Goal: Information Seeking & Learning: Learn about a topic

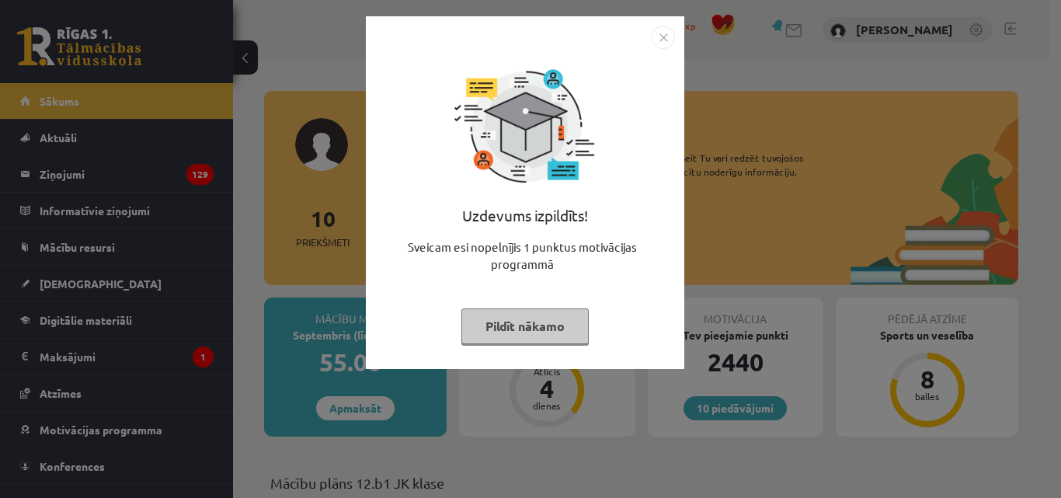
click at [499, 326] on button "Pildīt nākamo" at bounding box center [525, 326] width 127 height 36
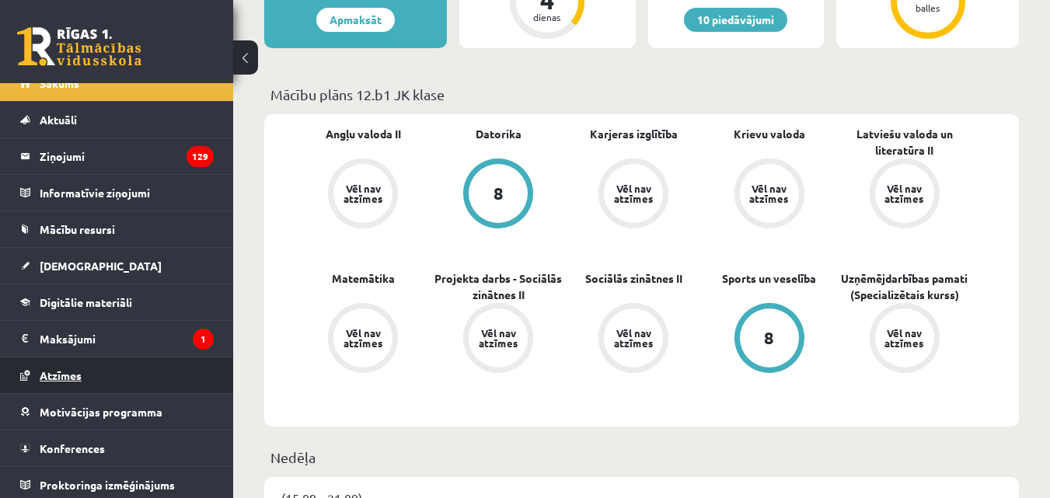
scroll to position [23, 0]
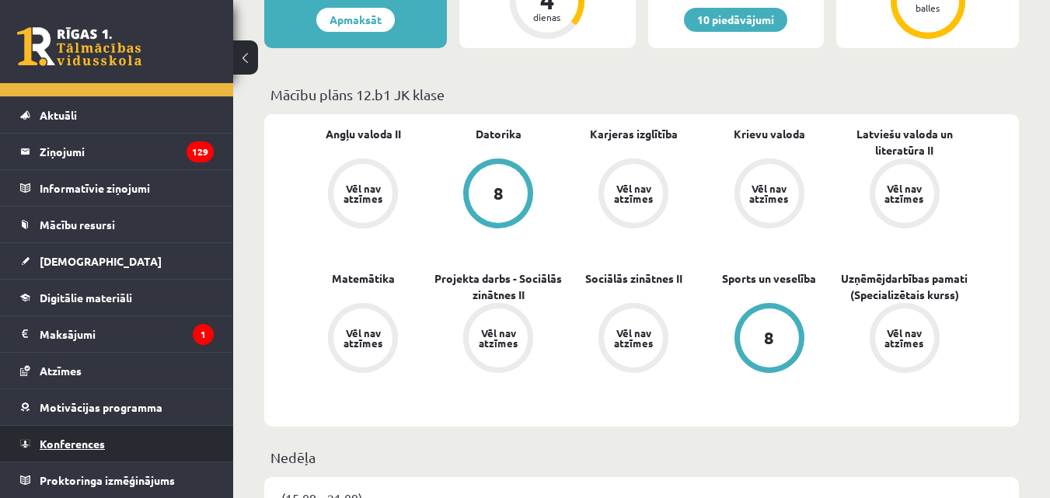
click at [68, 439] on span "Konferences" at bounding box center [72, 444] width 65 height 14
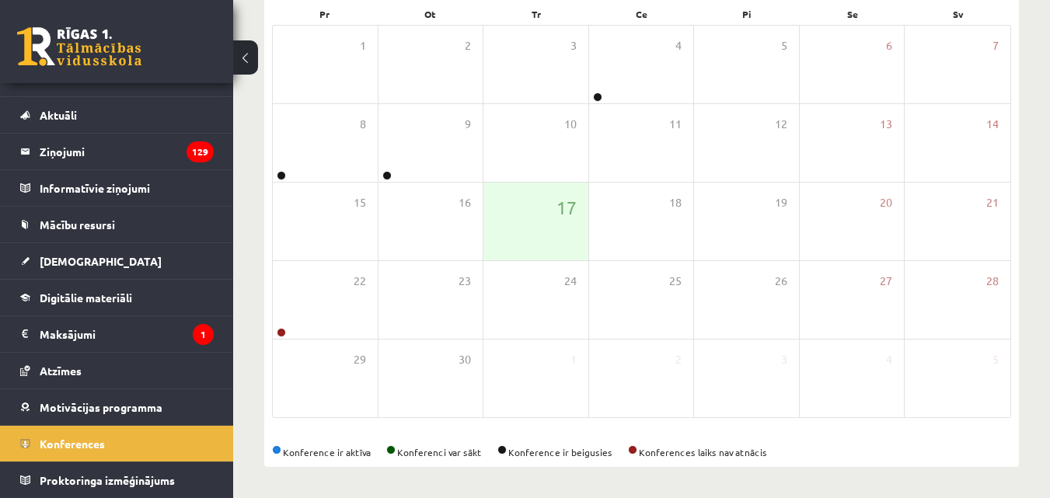
scroll to position [245, 0]
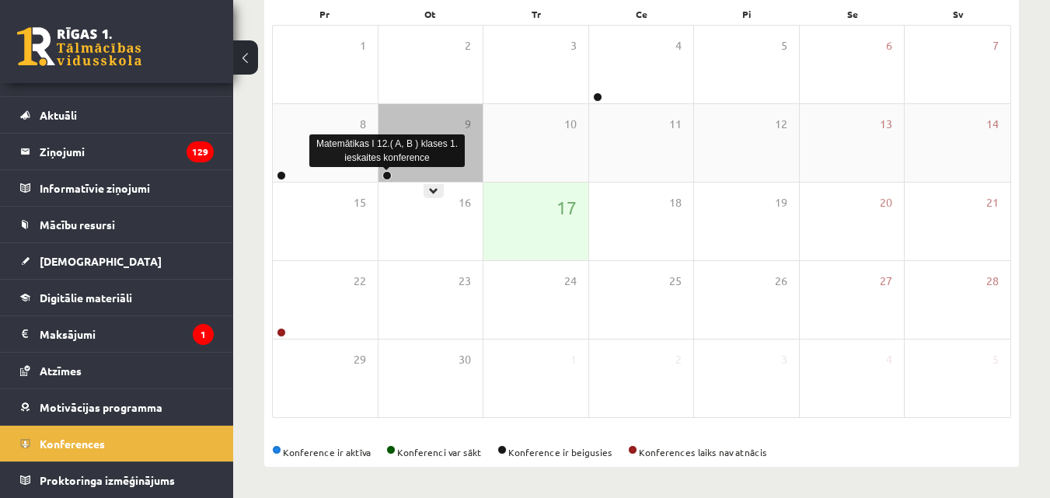
click at [385, 176] on link at bounding box center [386, 175] width 9 height 9
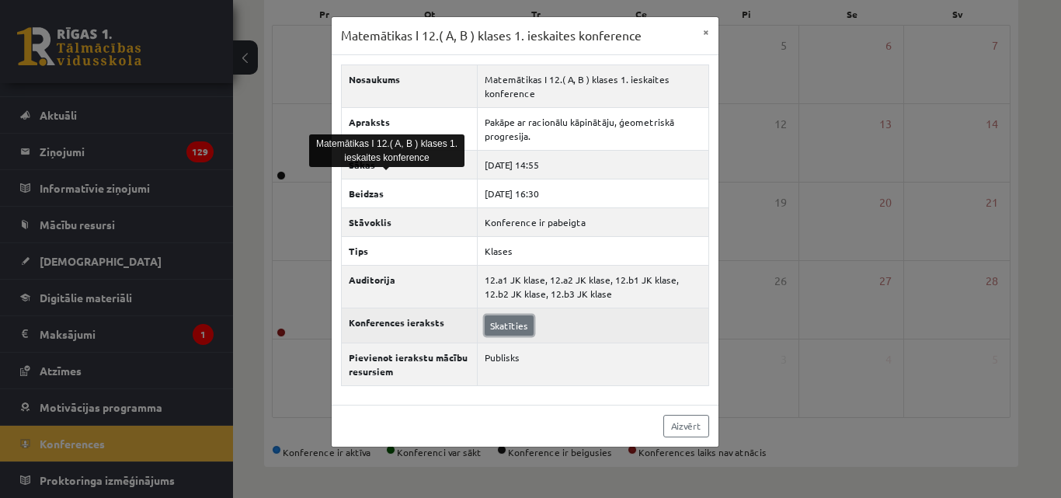
click at [511, 327] on link "Skatīties" at bounding box center [509, 325] width 49 height 20
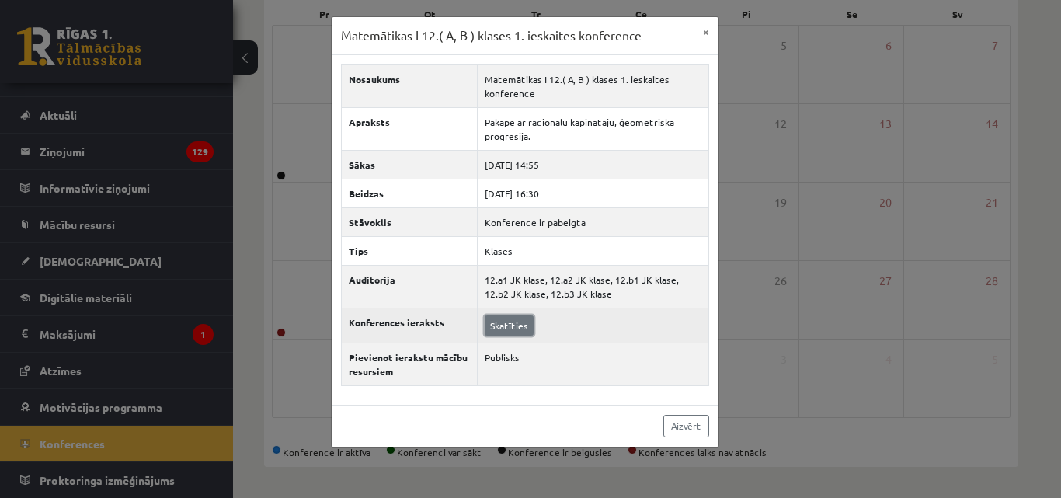
click at [510, 328] on link "Skatīties" at bounding box center [509, 325] width 49 height 20
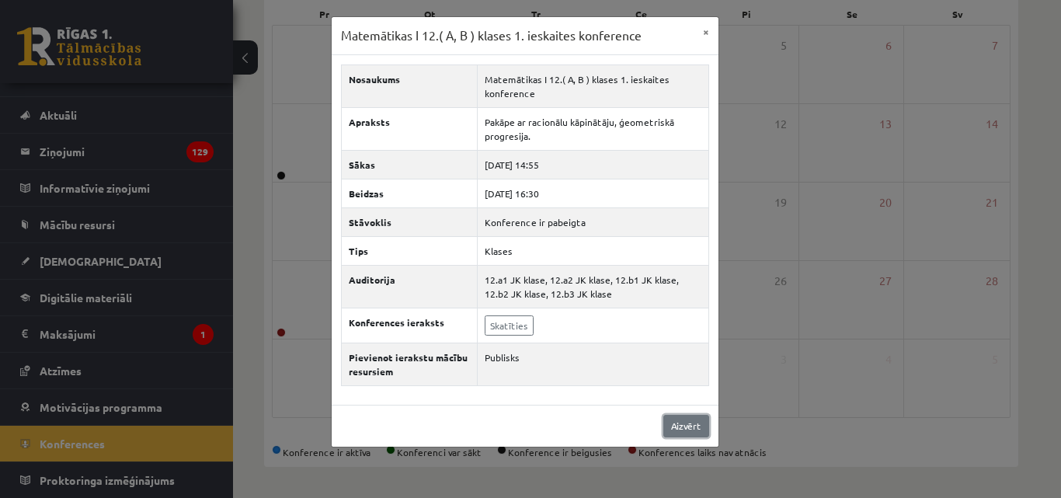
click at [685, 423] on link "Aizvērt" at bounding box center [687, 426] width 46 height 23
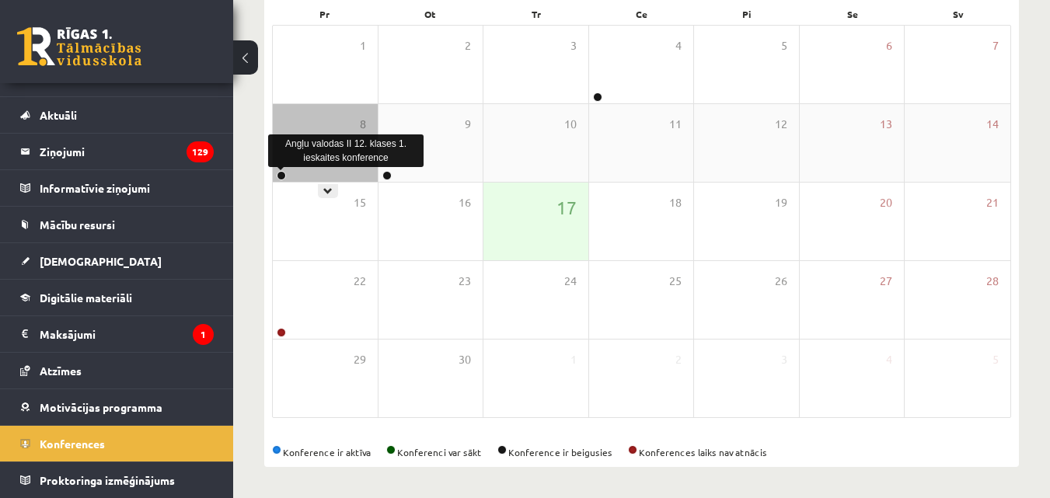
click at [277, 171] on link at bounding box center [281, 175] width 9 height 9
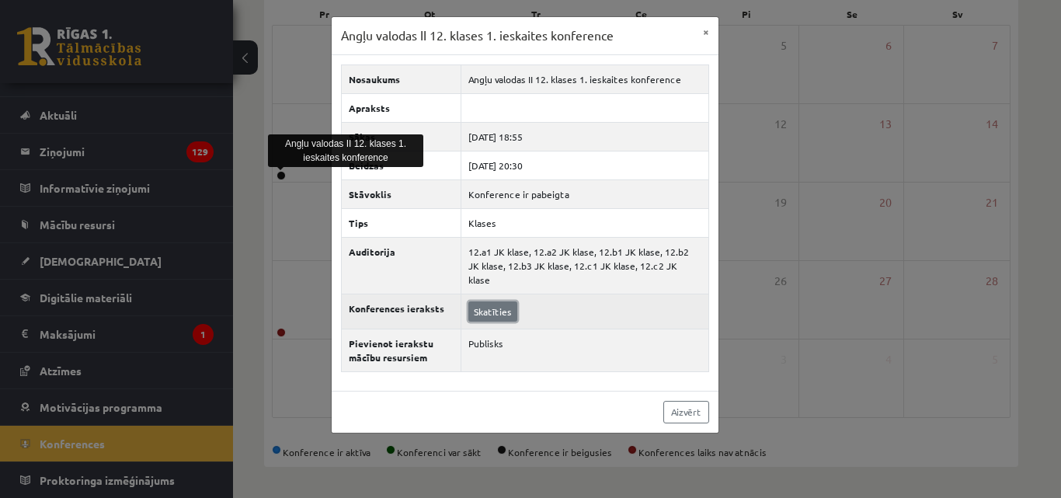
click at [483, 302] on link "Skatīties" at bounding box center [493, 311] width 49 height 20
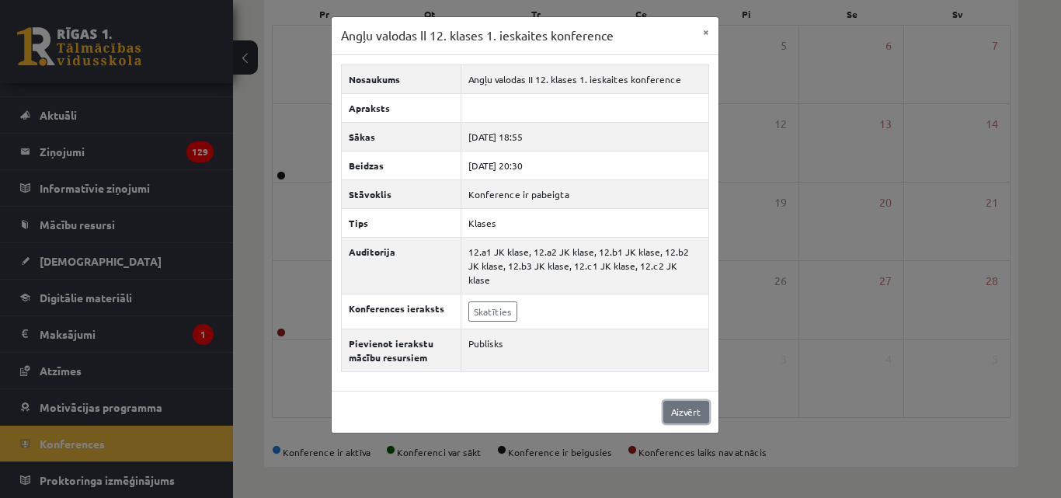
click at [681, 401] on link "Aizvērt" at bounding box center [687, 412] width 46 height 23
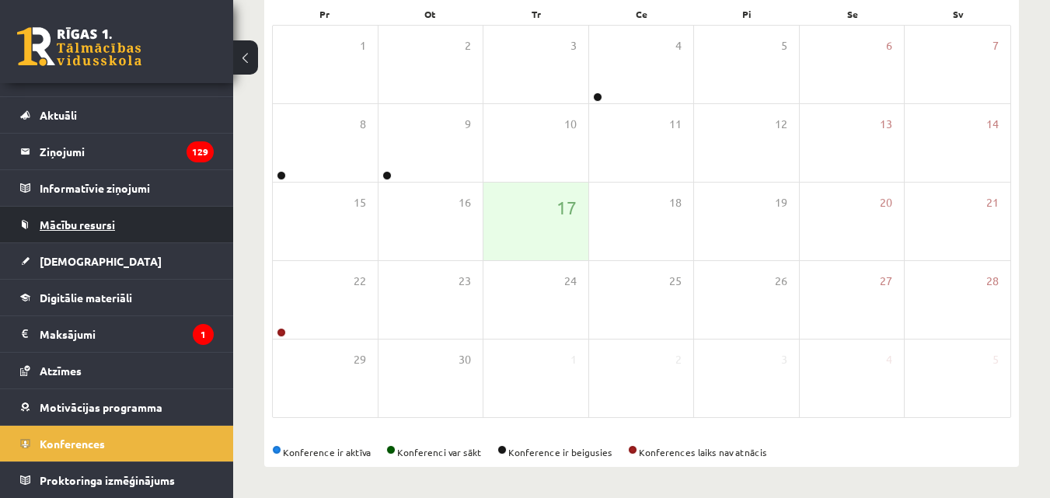
click at [89, 228] on span "Mācību resursi" at bounding box center [77, 225] width 75 height 14
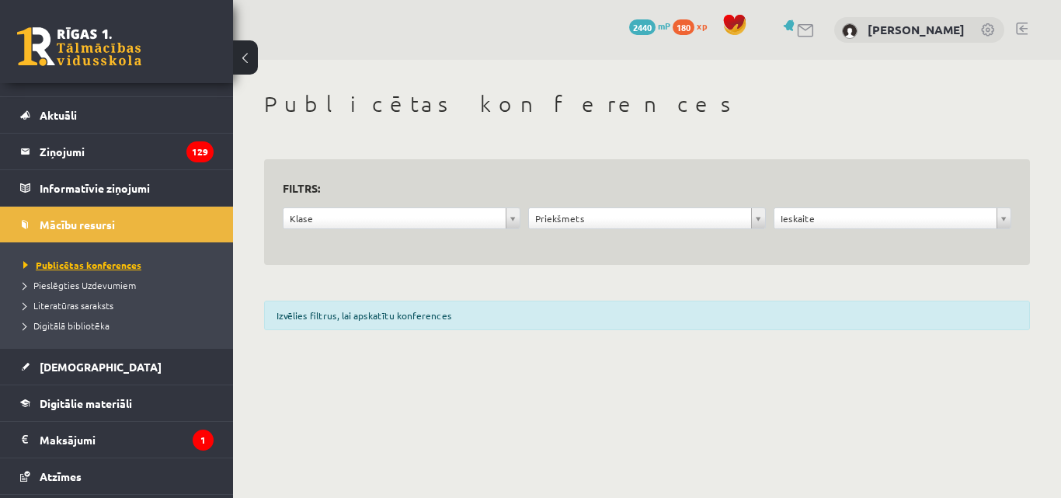
click at [134, 263] on span "Publicētas konferences" at bounding box center [82, 265] width 118 height 12
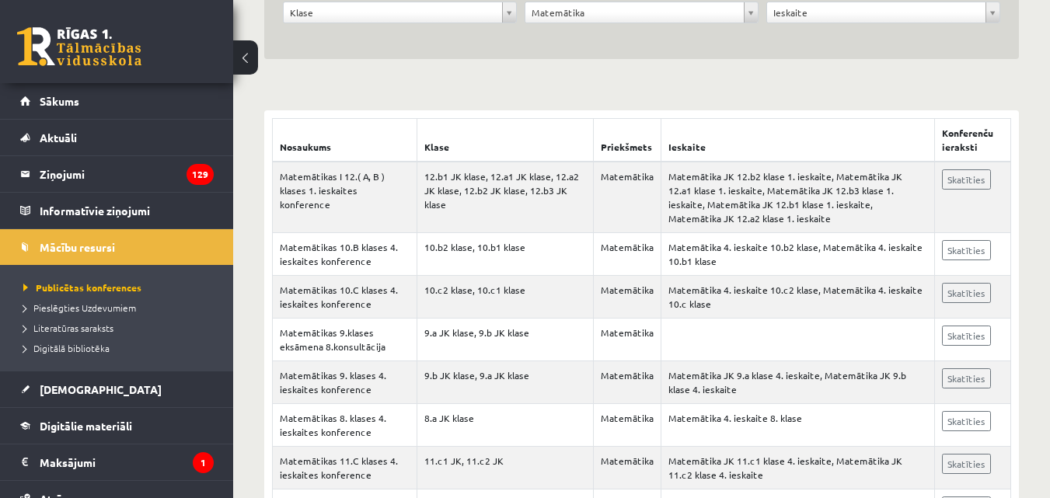
scroll to position [233, 0]
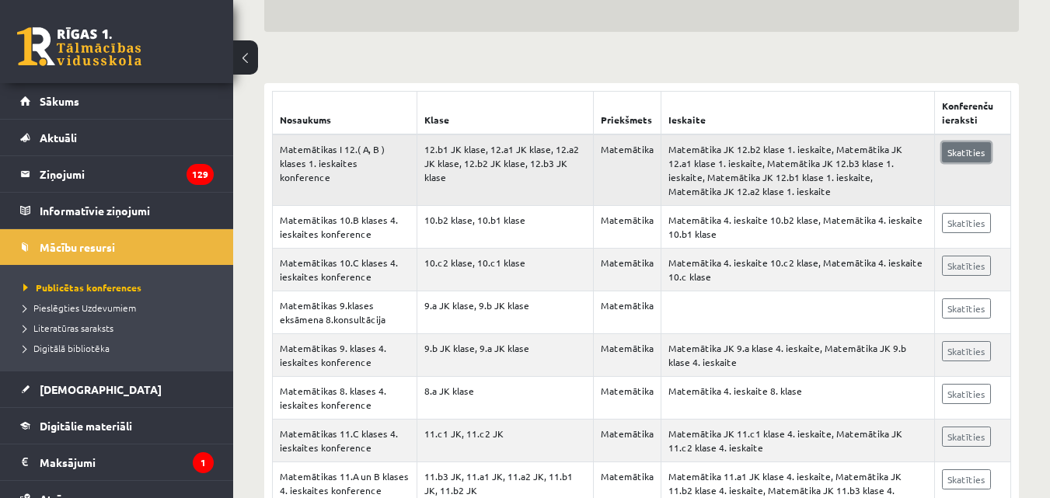
click at [974, 151] on link "Skatīties" at bounding box center [966, 152] width 49 height 20
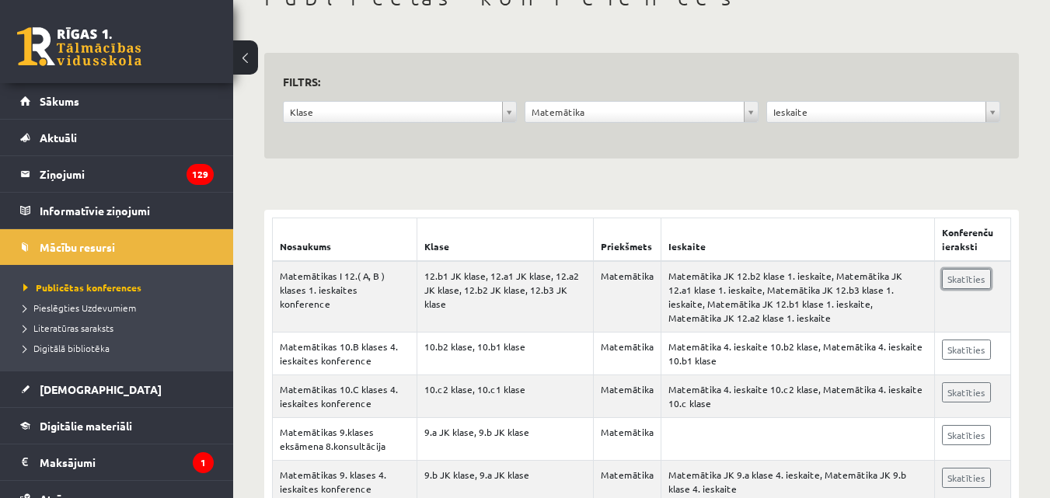
scroll to position [0, 0]
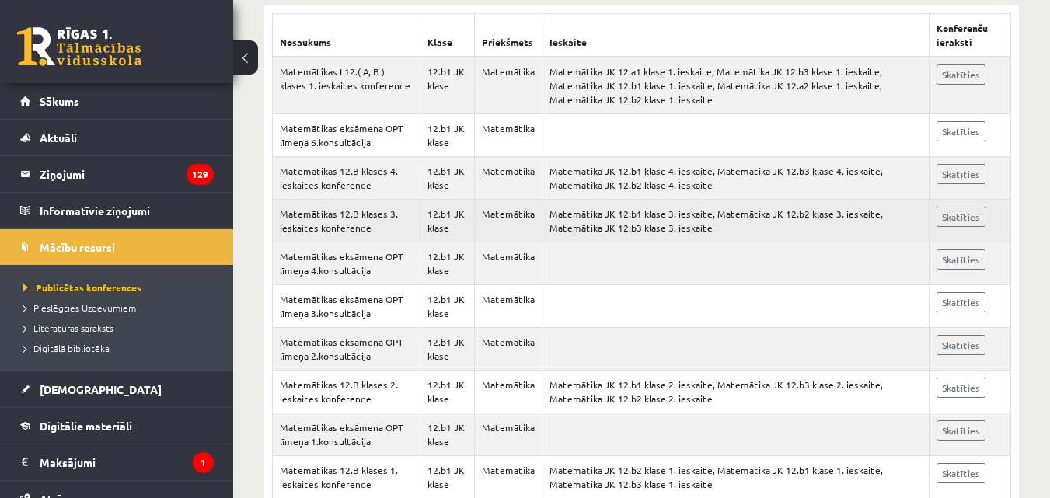
scroll to position [360, 0]
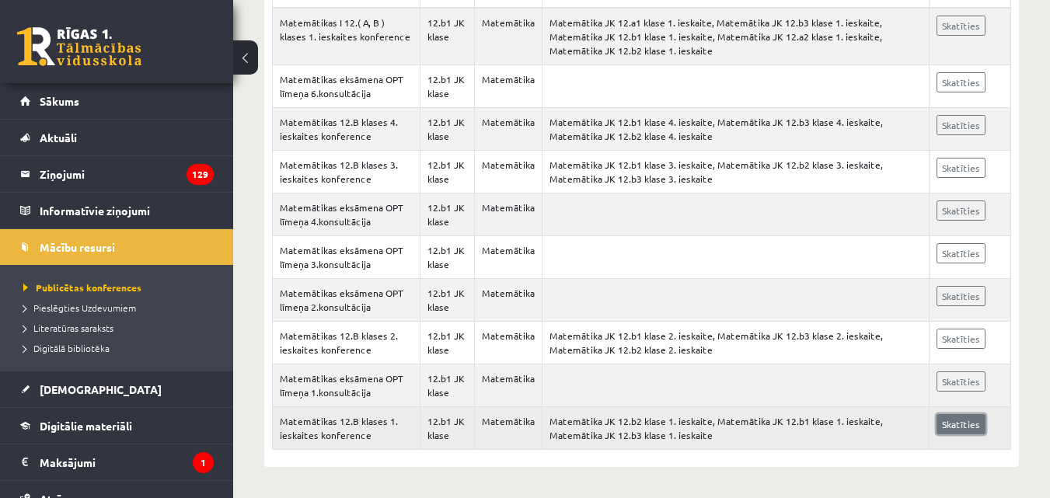
click at [947, 427] on link "Skatīties" at bounding box center [960, 424] width 49 height 20
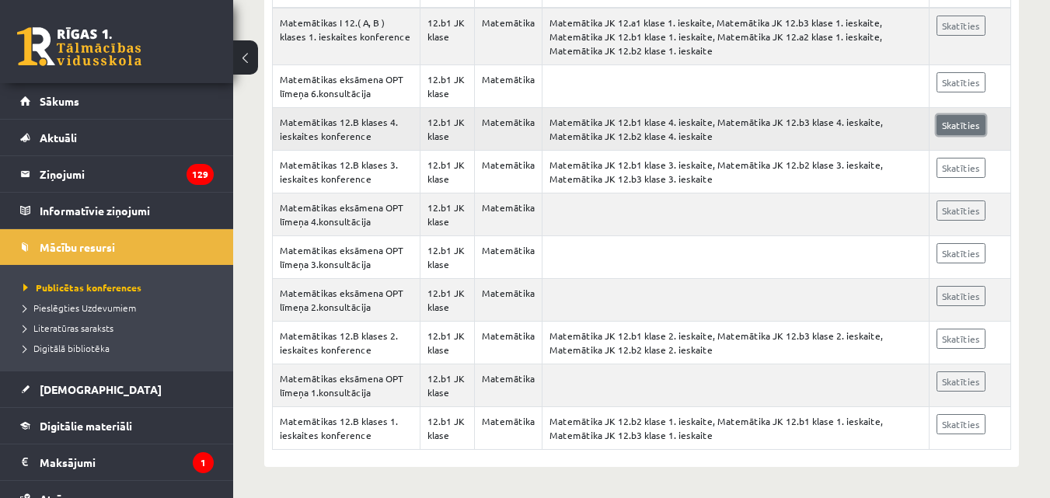
click at [968, 122] on link "Skatīties" at bounding box center [960, 125] width 49 height 20
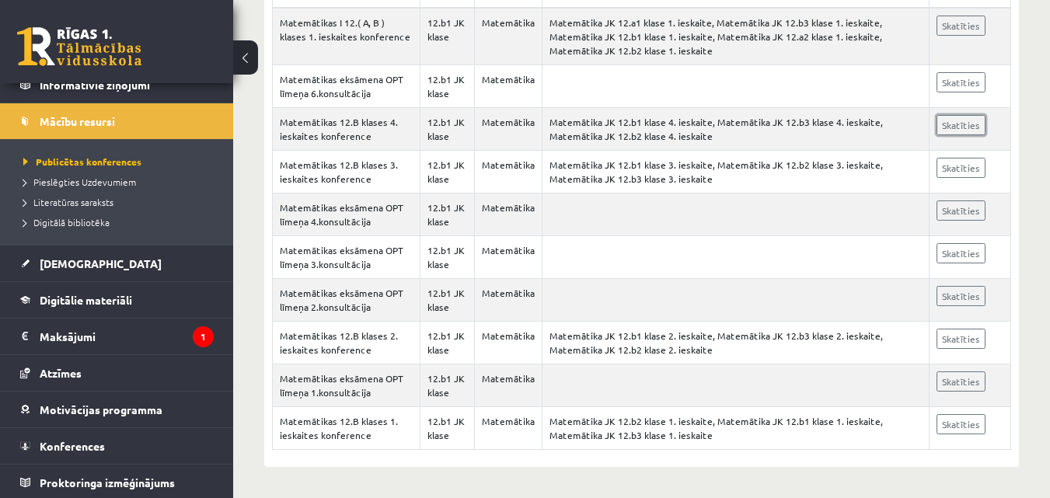
scroll to position [128, 0]
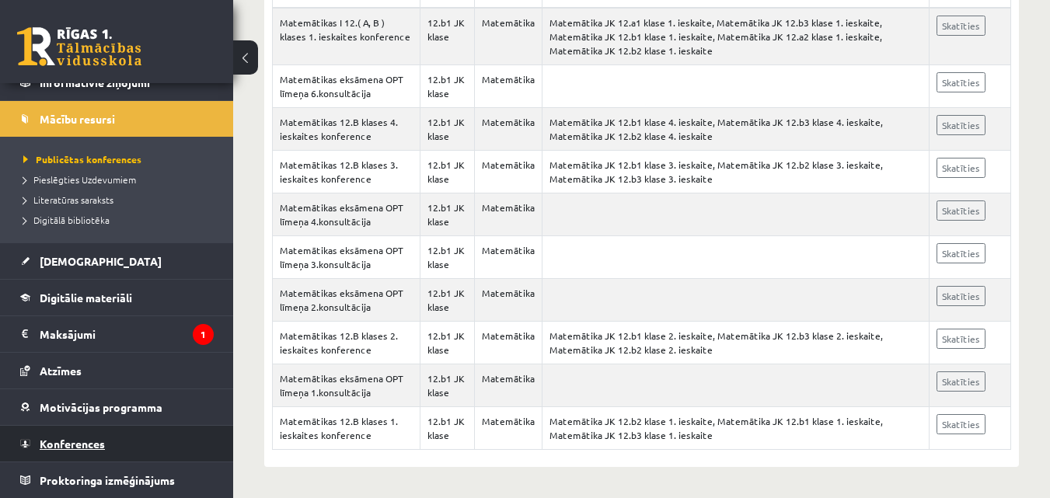
click at [92, 441] on span "Konferences" at bounding box center [72, 444] width 65 height 14
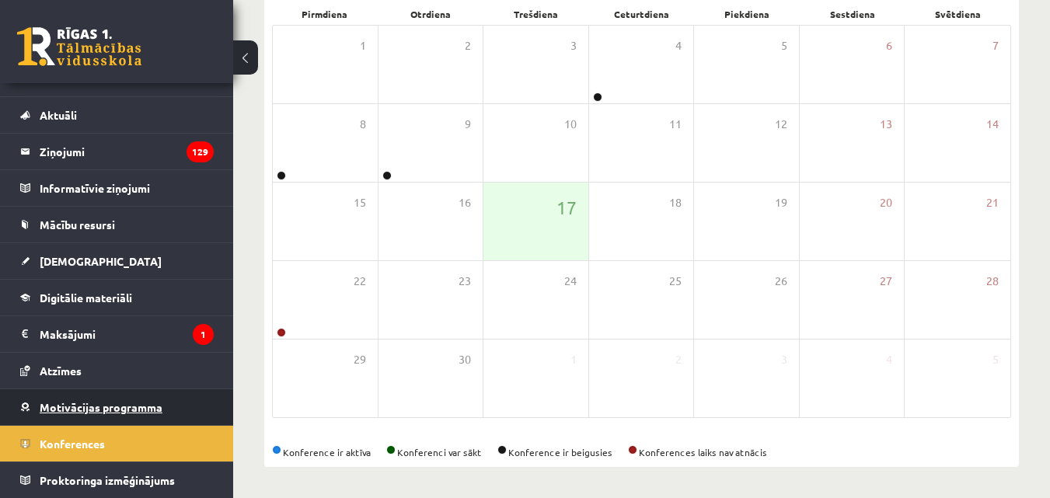
scroll to position [245, 0]
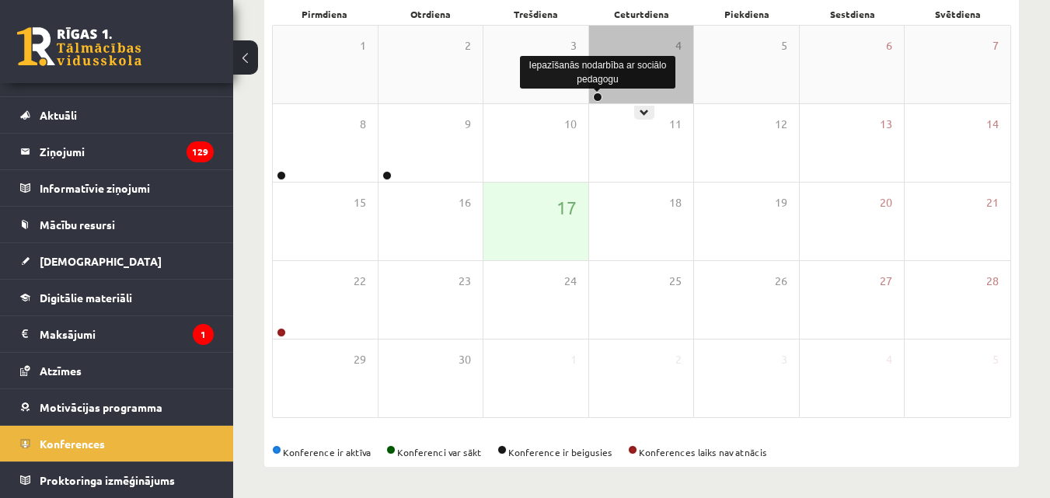
click at [599, 96] on link at bounding box center [597, 96] width 9 height 9
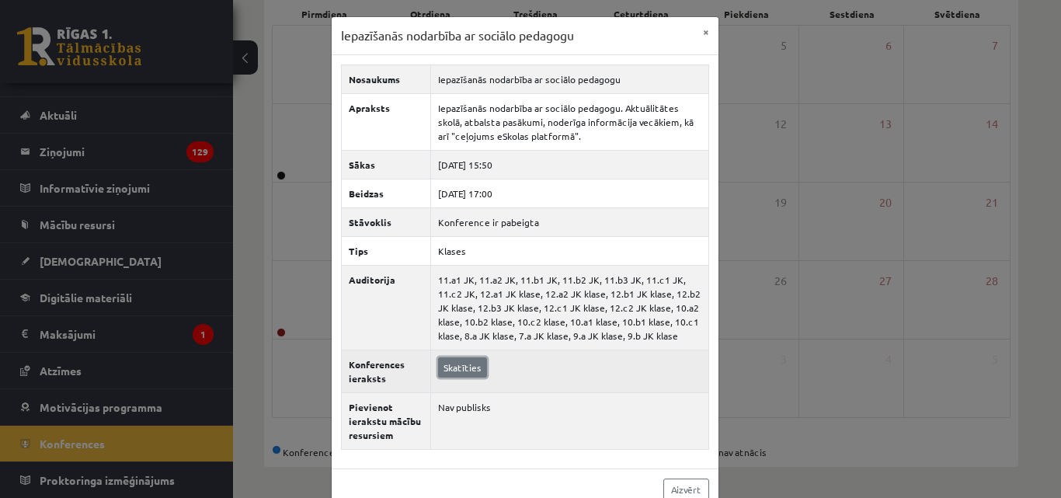
click at [465, 371] on link "Skatīties" at bounding box center [462, 367] width 49 height 20
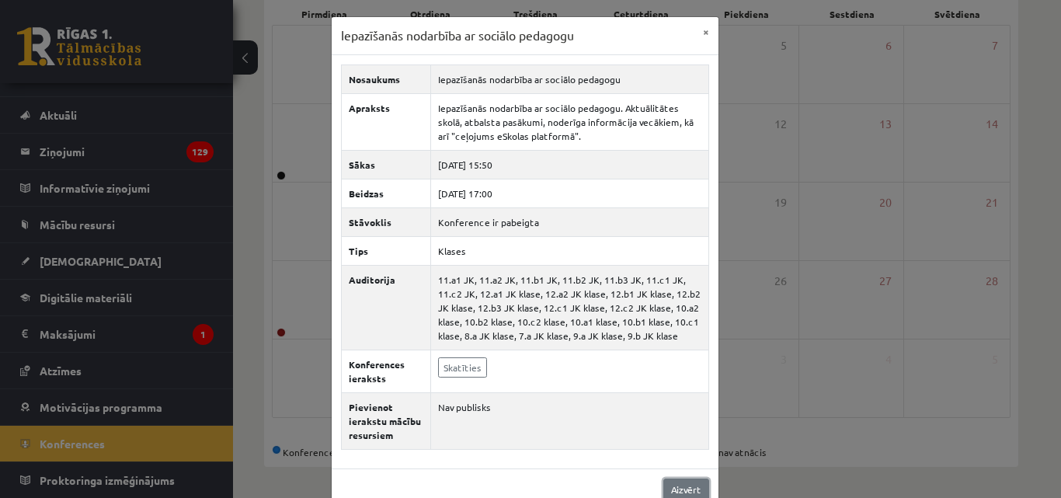
click at [683, 489] on link "Aizvērt" at bounding box center [687, 490] width 46 height 23
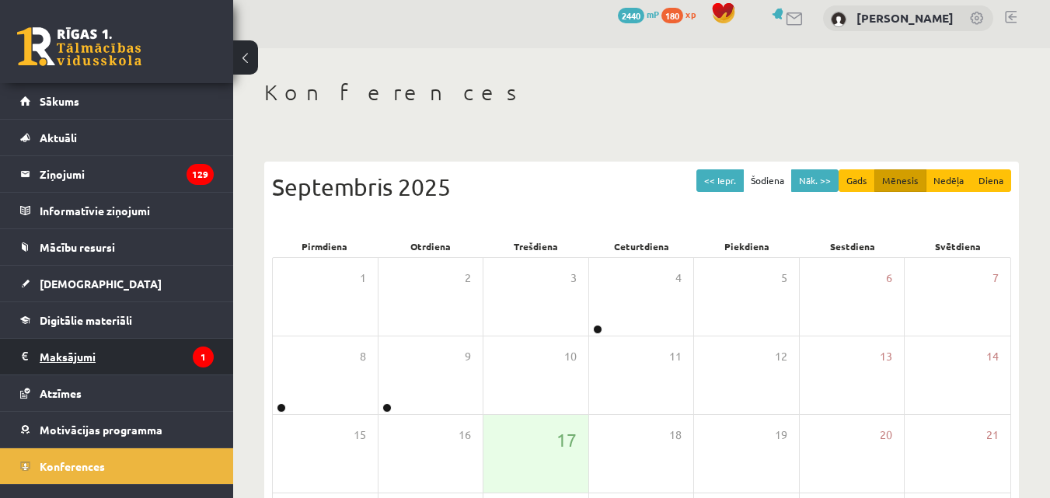
scroll to position [23, 0]
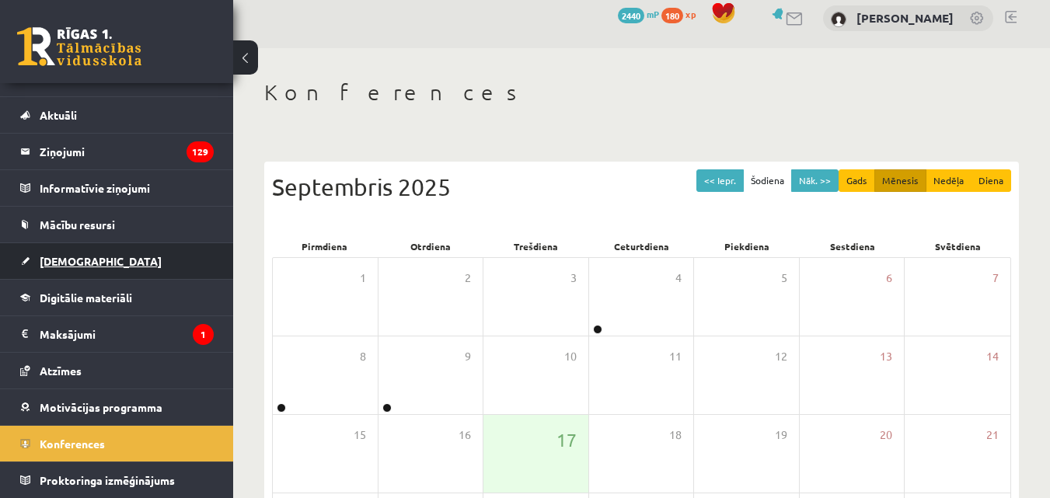
click at [80, 257] on span "[DEMOGRAPHIC_DATA]" at bounding box center [101, 261] width 122 height 14
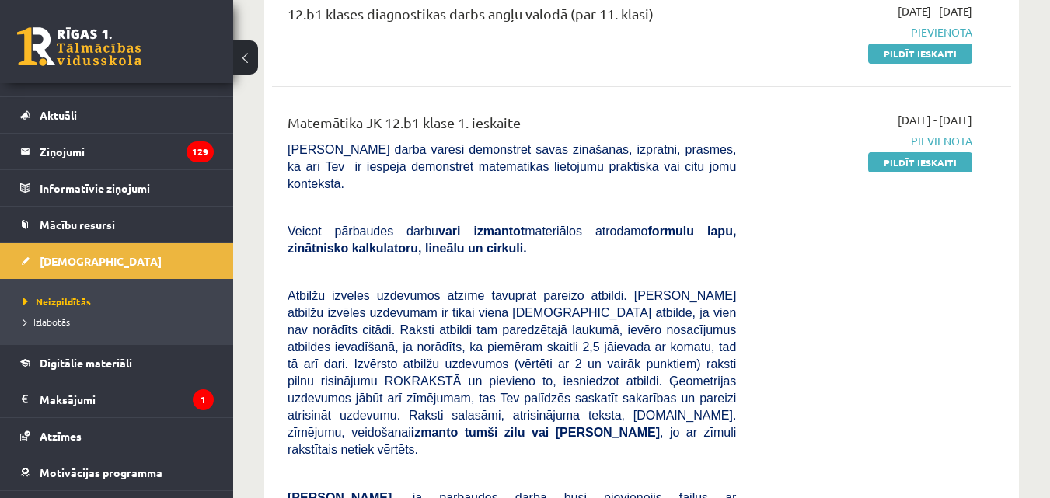
scroll to position [233, 0]
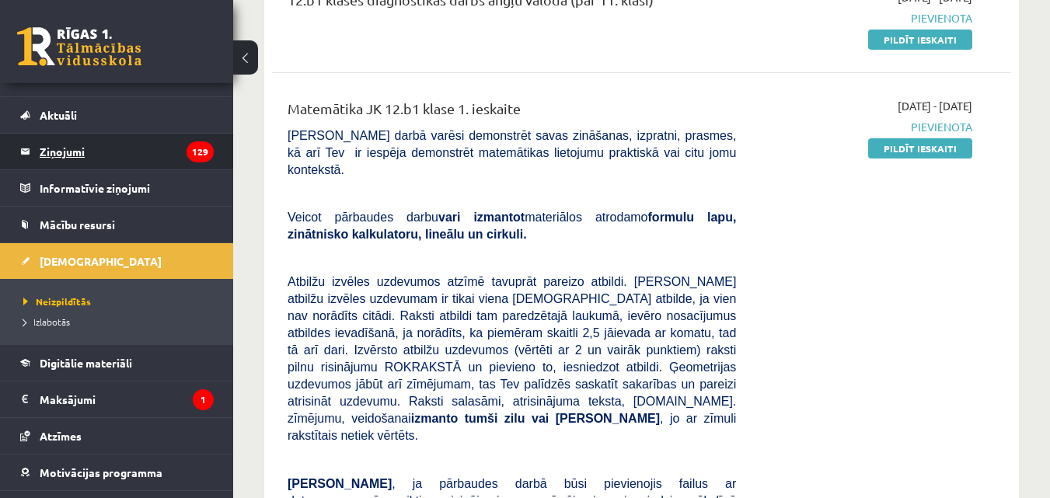
click at [61, 155] on legend "Ziņojumi 129" at bounding box center [127, 152] width 174 height 36
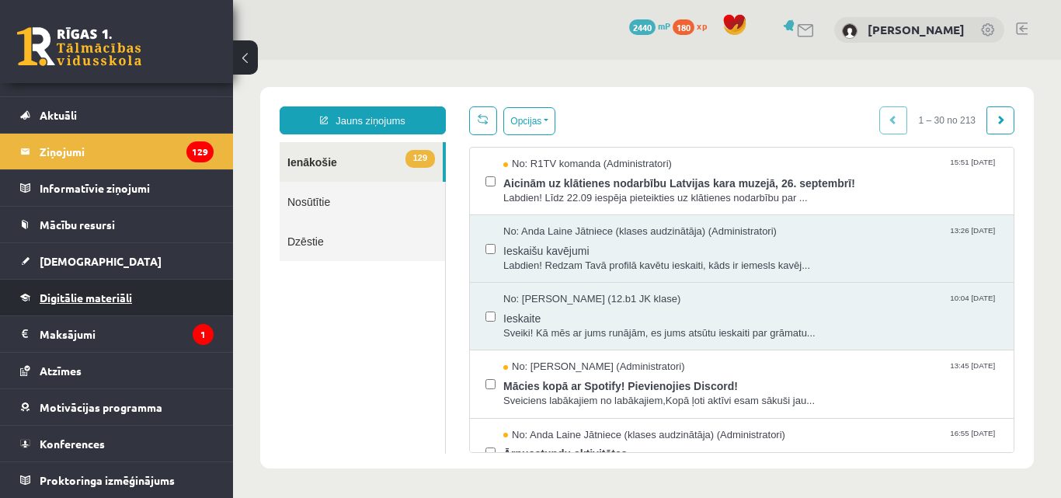
click at [77, 298] on span "Digitālie materiāli" at bounding box center [86, 298] width 92 height 14
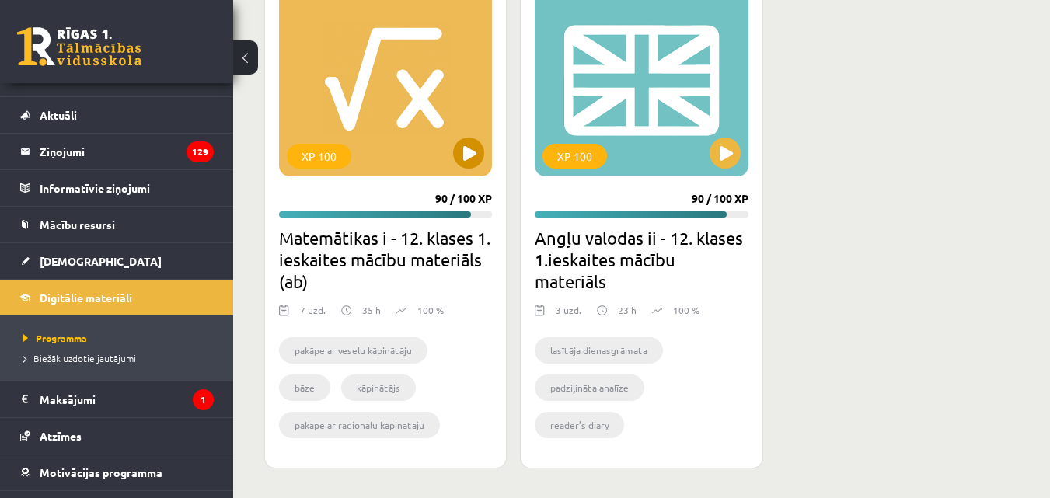
scroll to position [1537, 0]
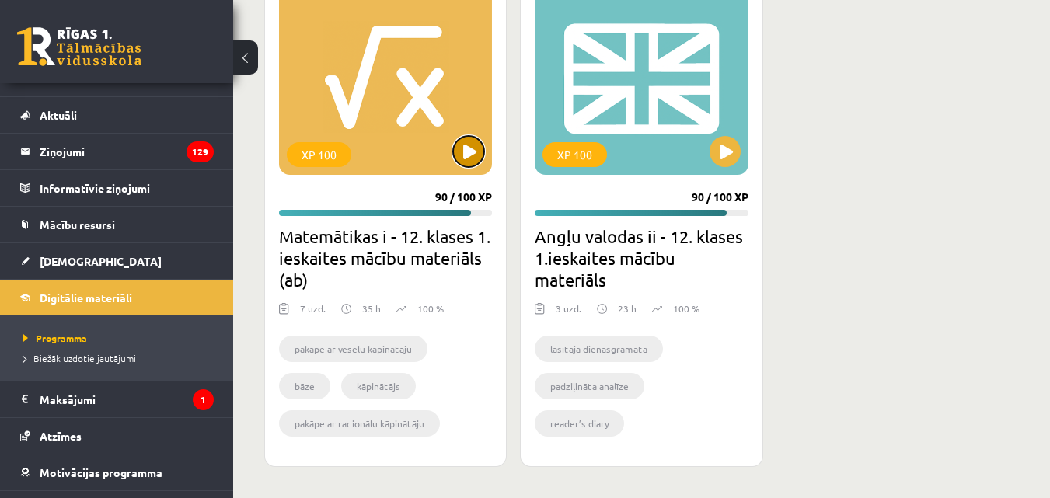
click at [463, 155] on button at bounding box center [468, 151] width 31 height 31
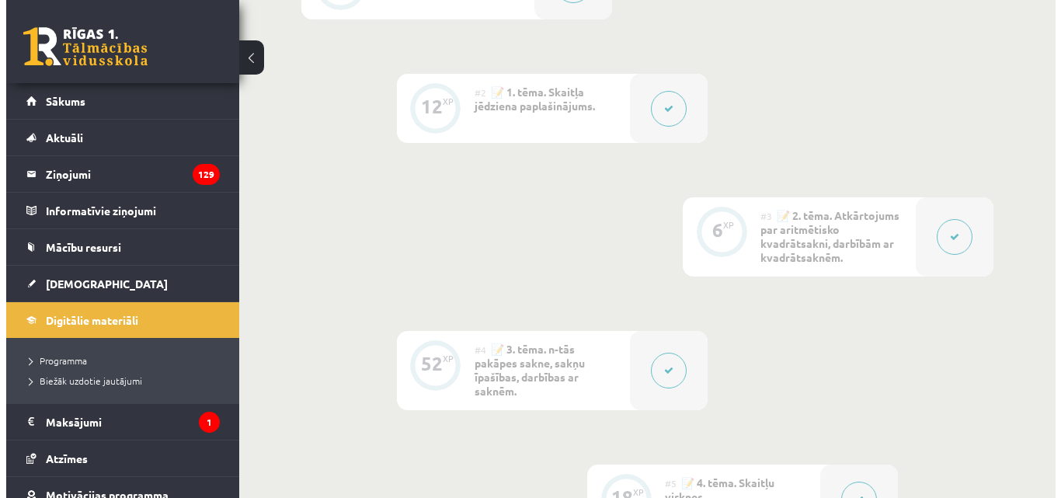
scroll to position [622, 0]
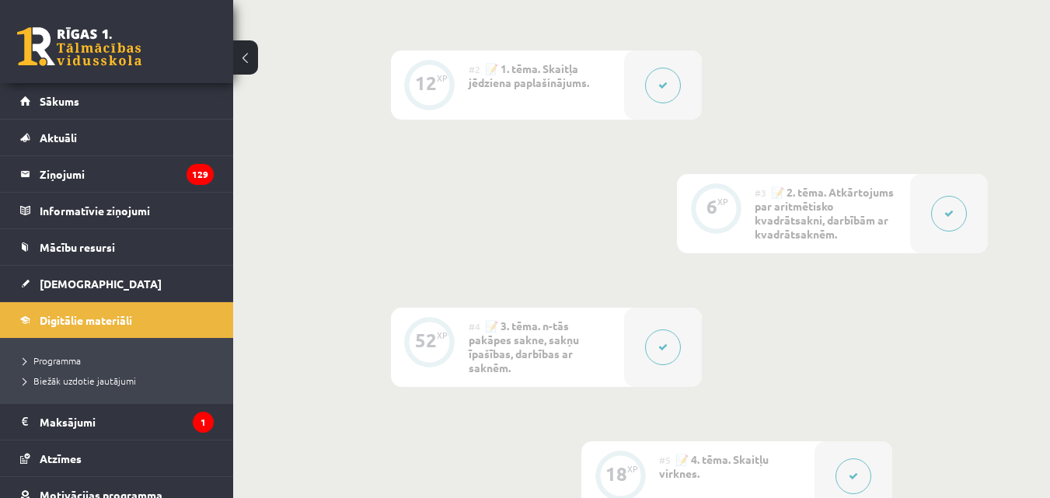
click at [664, 87] on icon at bounding box center [662, 85] width 9 height 9
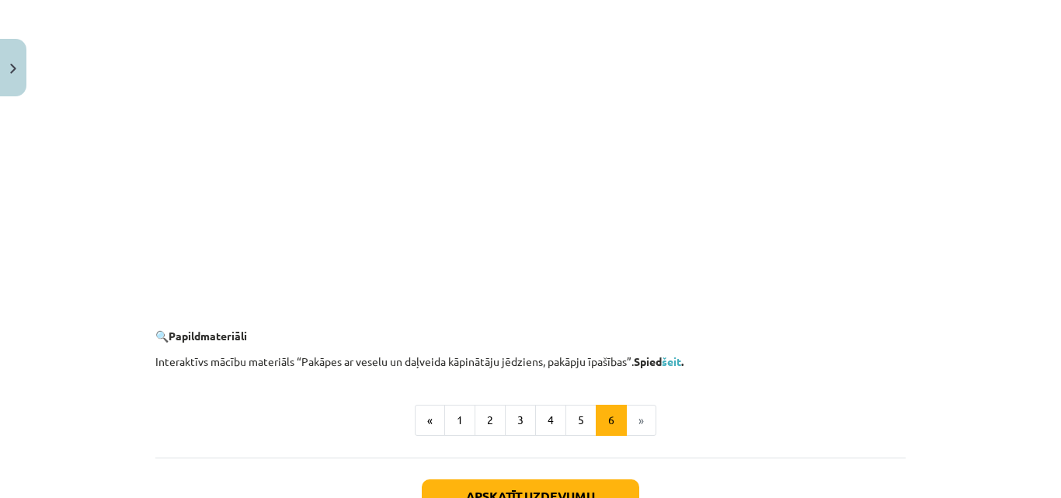
scroll to position [1399, 0]
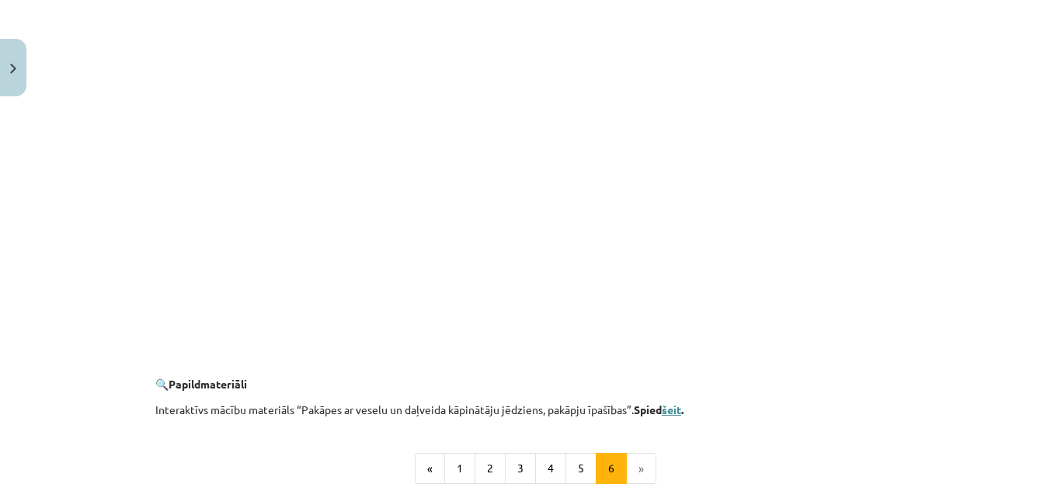
click at [671, 412] on link "šeit" at bounding box center [671, 409] width 19 height 14
click at [457, 464] on button "1" at bounding box center [459, 468] width 31 height 31
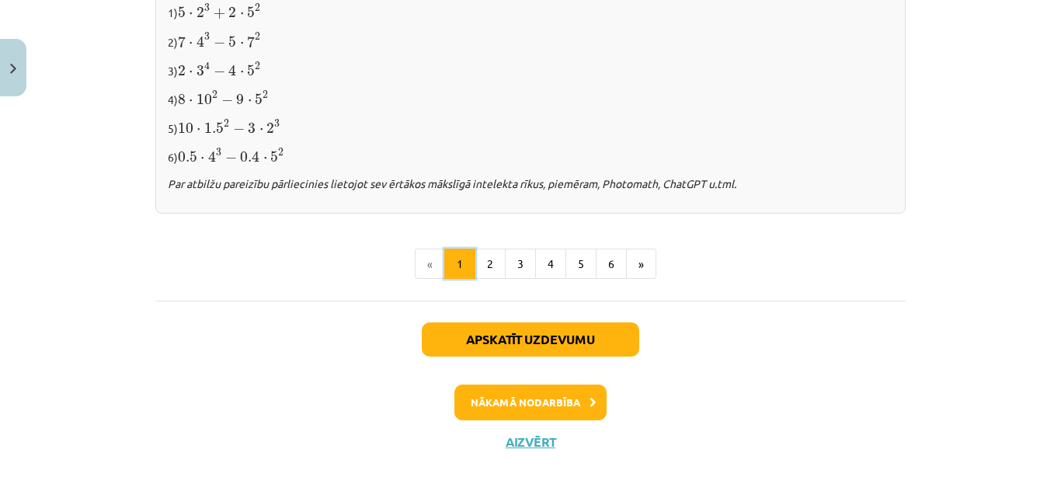
scroll to position [1755, 0]
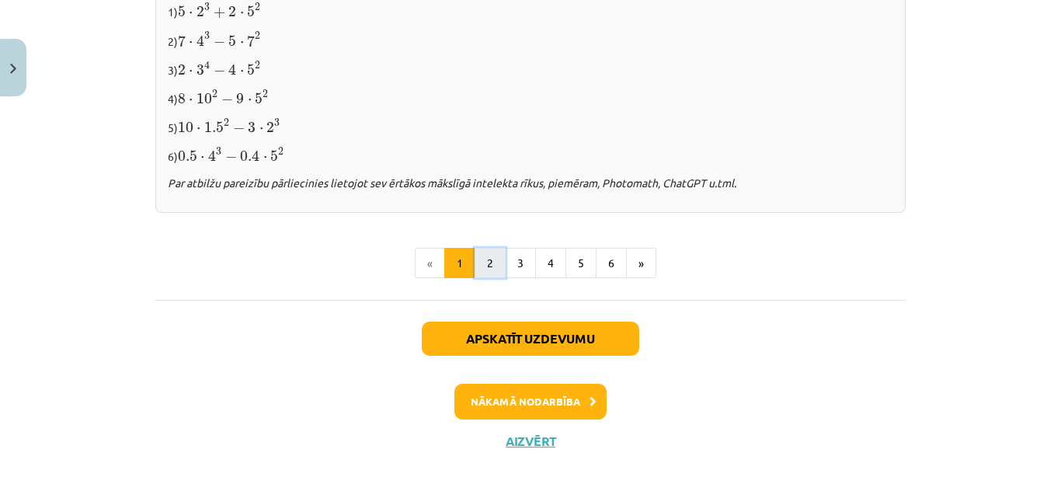
click at [482, 260] on button "2" at bounding box center [490, 263] width 31 height 31
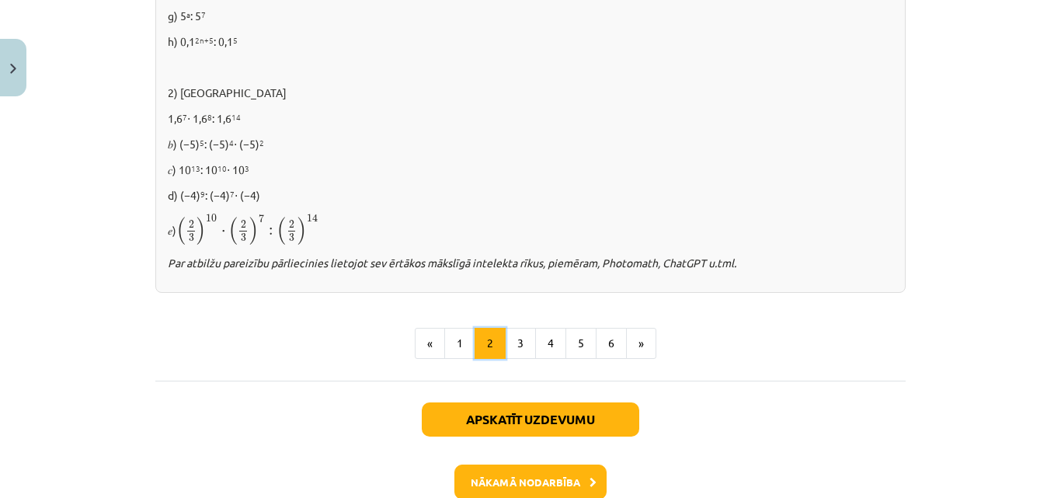
scroll to position [1201, 0]
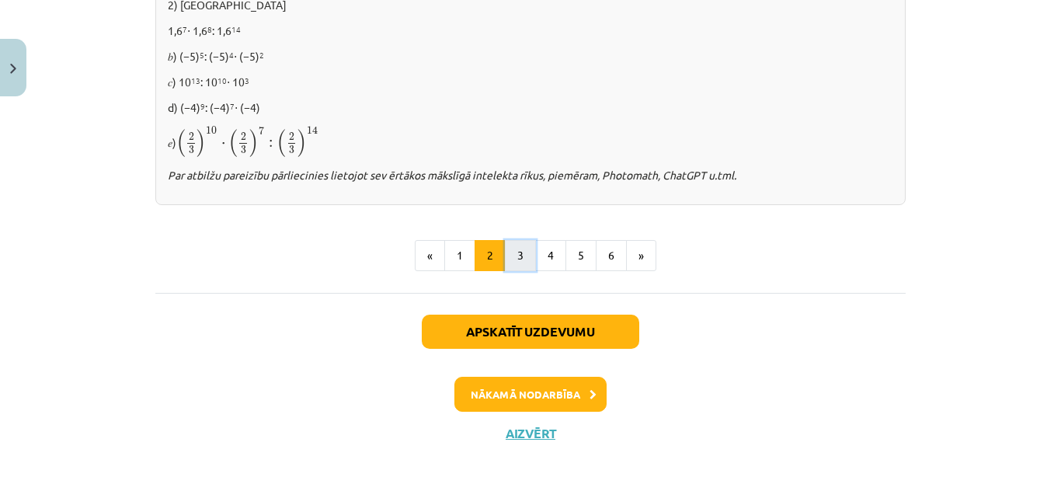
click at [519, 254] on button "3" at bounding box center [520, 255] width 31 height 31
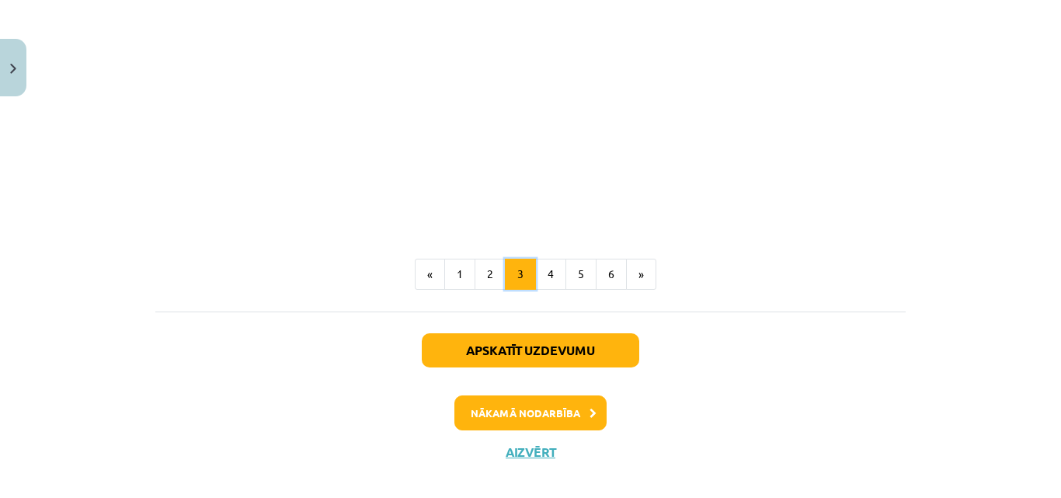
scroll to position [1514, 0]
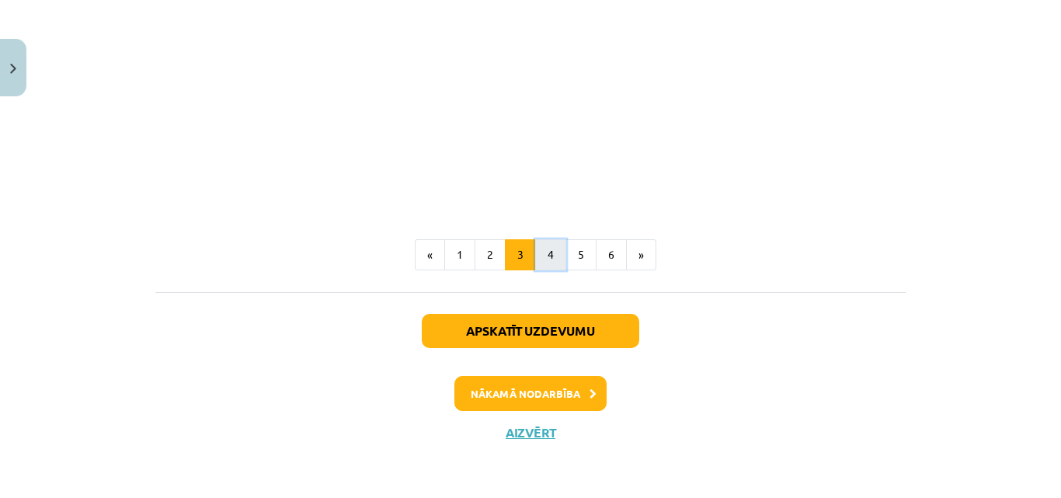
click at [549, 253] on button "4" at bounding box center [550, 254] width 31 height 31
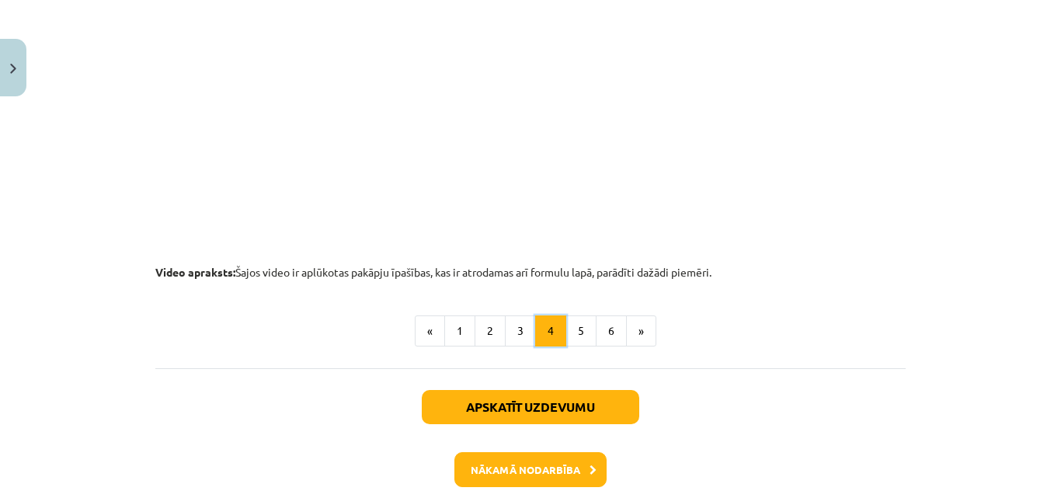
scroll to position [1754, 0]
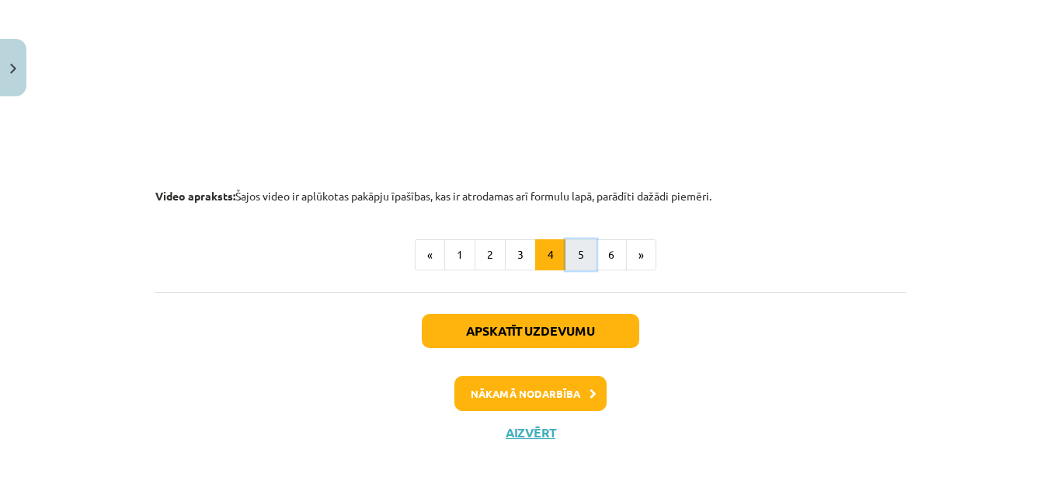
click at [578, 251] on button "5" at bounding box center [581, 254] width 31 height 31
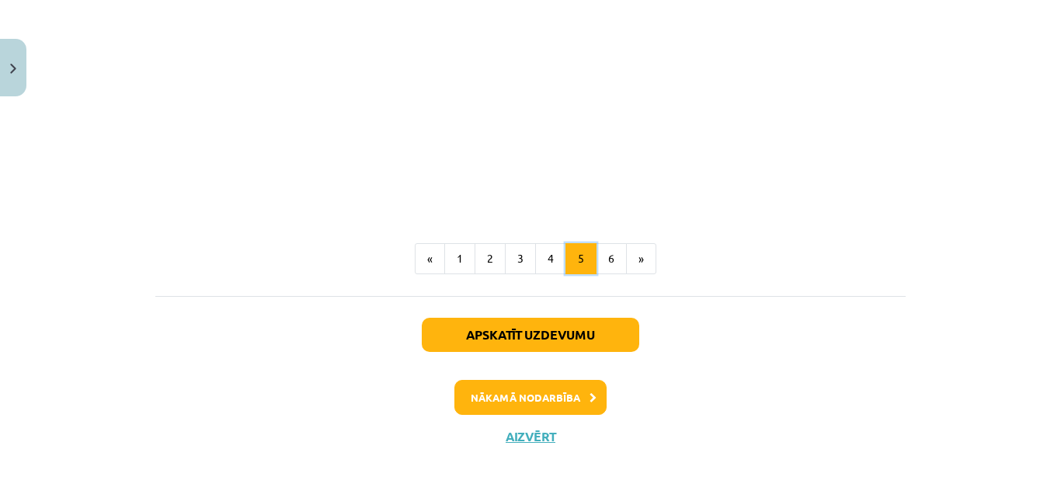
scroll to position [1967, 0]
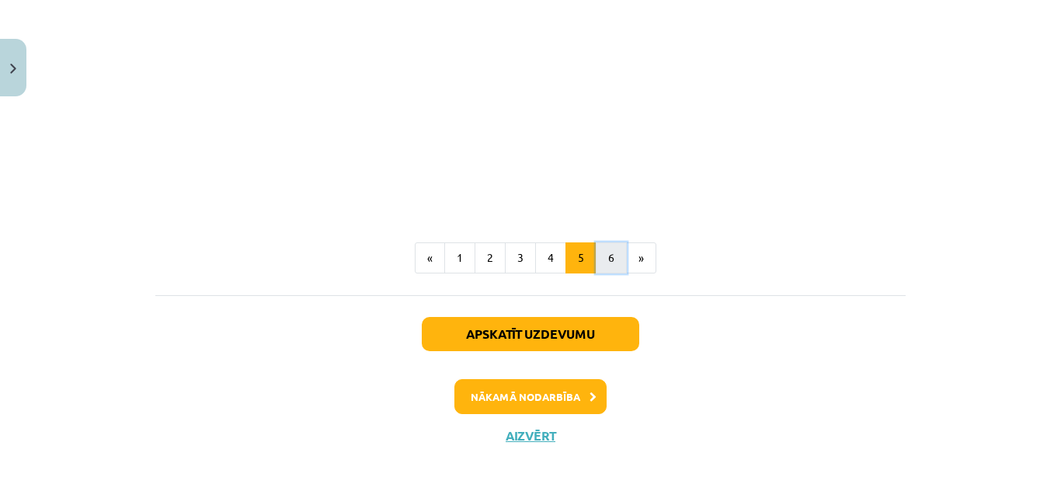
click at [607, 252] on button "6" at bounding box center [611, 257] width 31 height 31
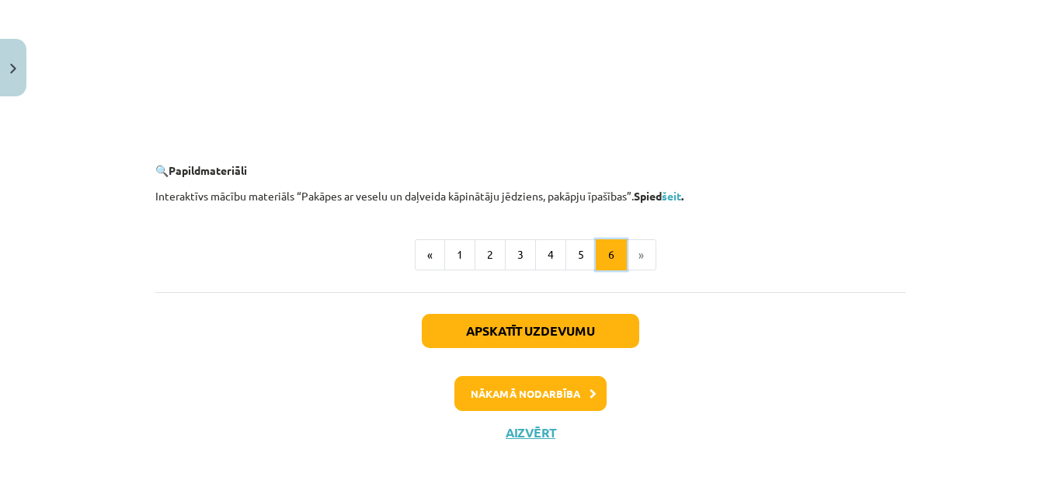
scroll to position [1613, 0]
click at [553, 336] on button "Apskatīt uzdevumu" at bounding box center [531, 331] width 218 height 34
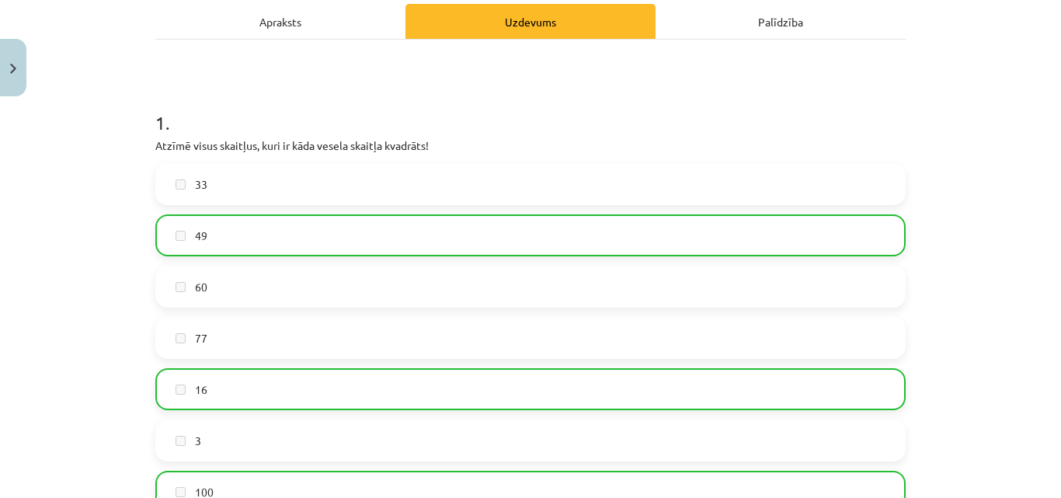
scroll to position [233, 0]
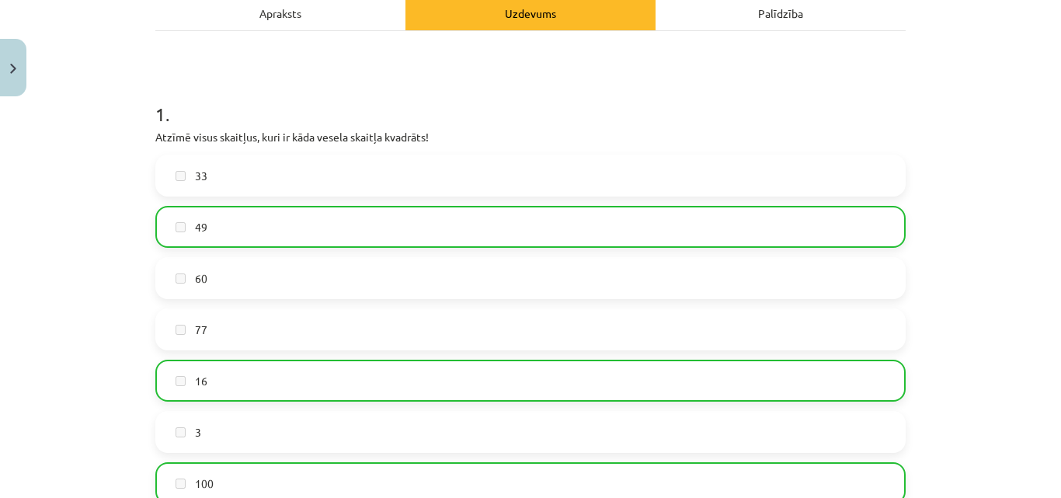
click at [318, 27] on div "Apraksts" at bounding box center [280, 12] width 250 height 35
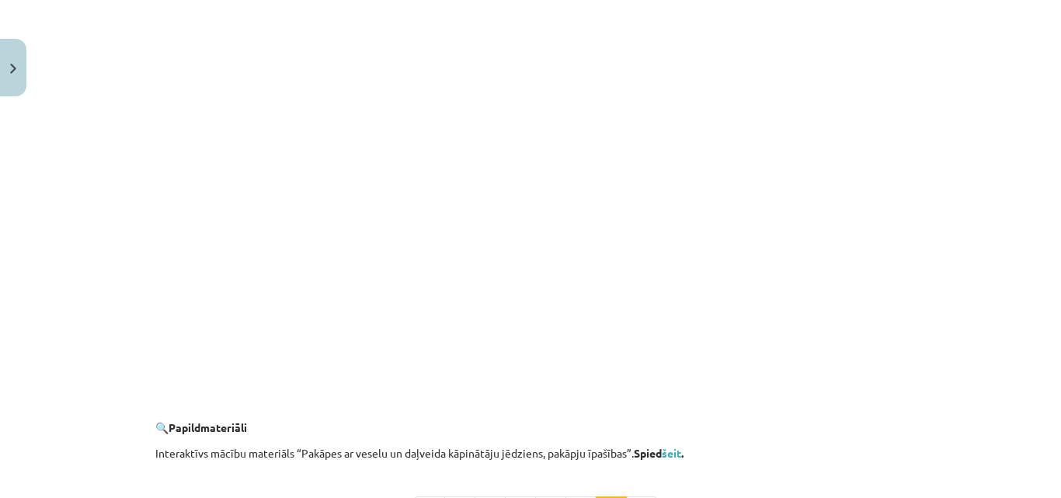
scroll to position [1593, 0]
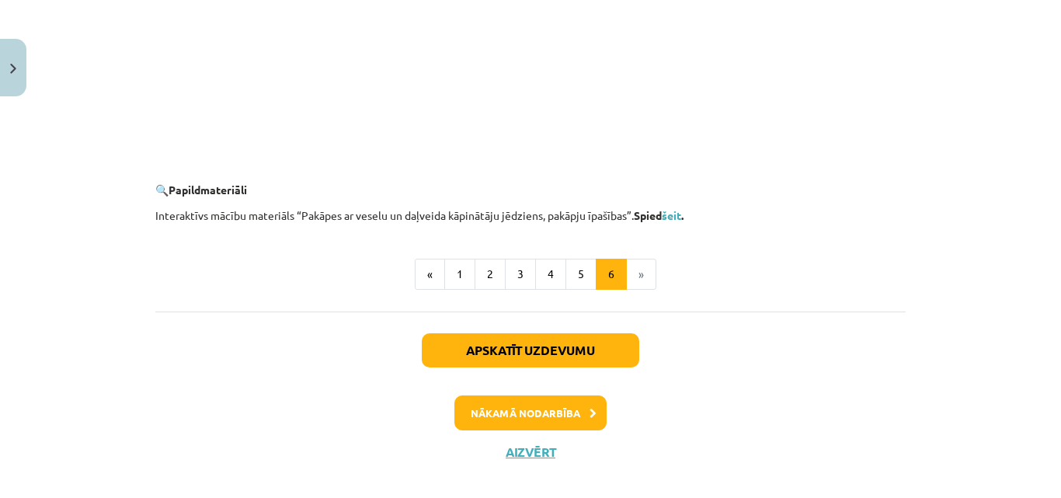
click at [639, 273] on li "»" at bounding box center [642, 274] width 30 height 31
click at [636, 277] on li "»" at bounding box center [642, 274] width 30 height 31
click at [577, 278] on button "5" at bounding box center [581, 274] width 31 height 31
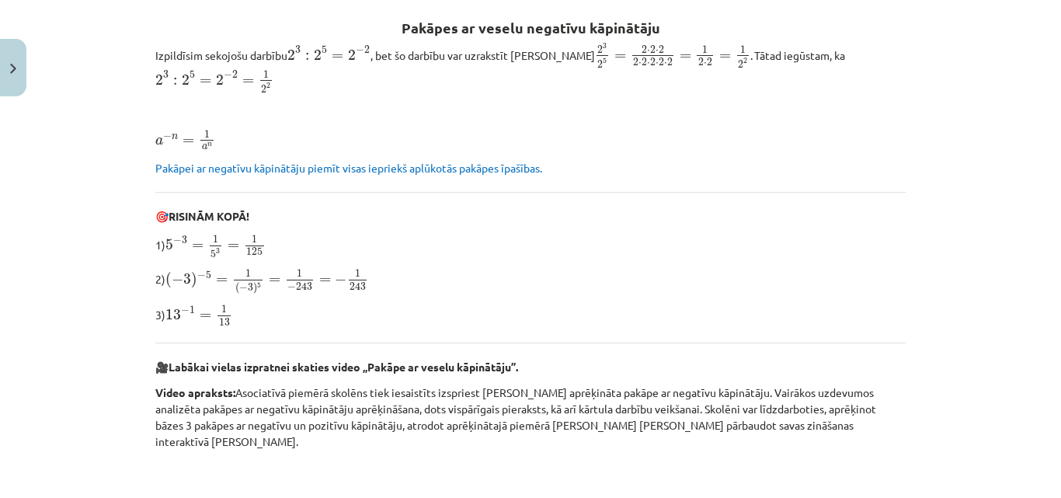
scroll to position [0, 0]
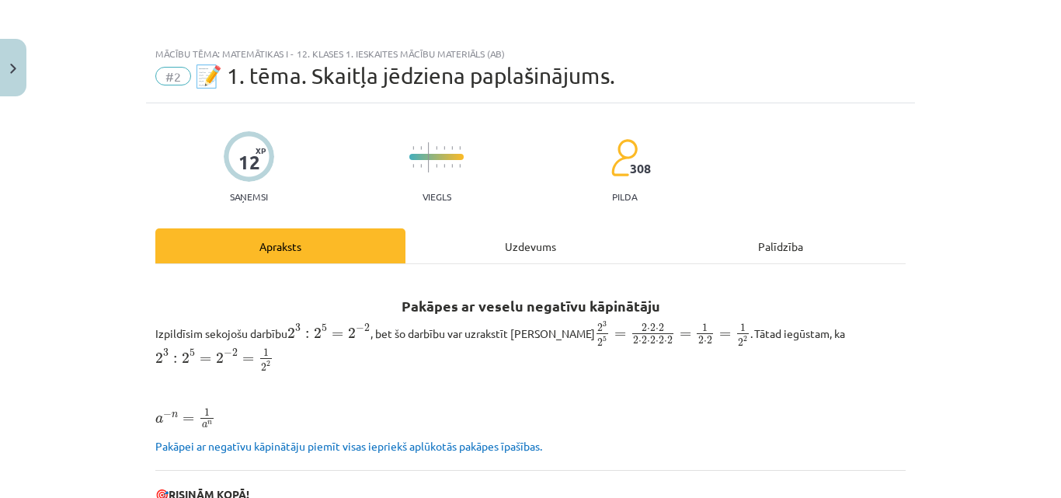
click at [515, 246] on div "Uzdevums" at bounding box center [531, 245] width 250 height 35
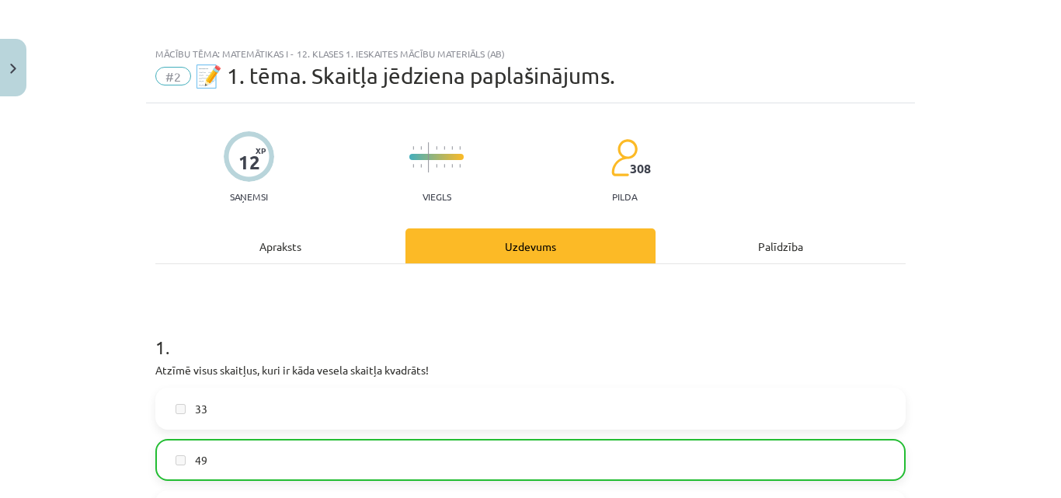
click at [263, 251] on div "Apraksts" at bounding box center [280, 245] width 250 height 35
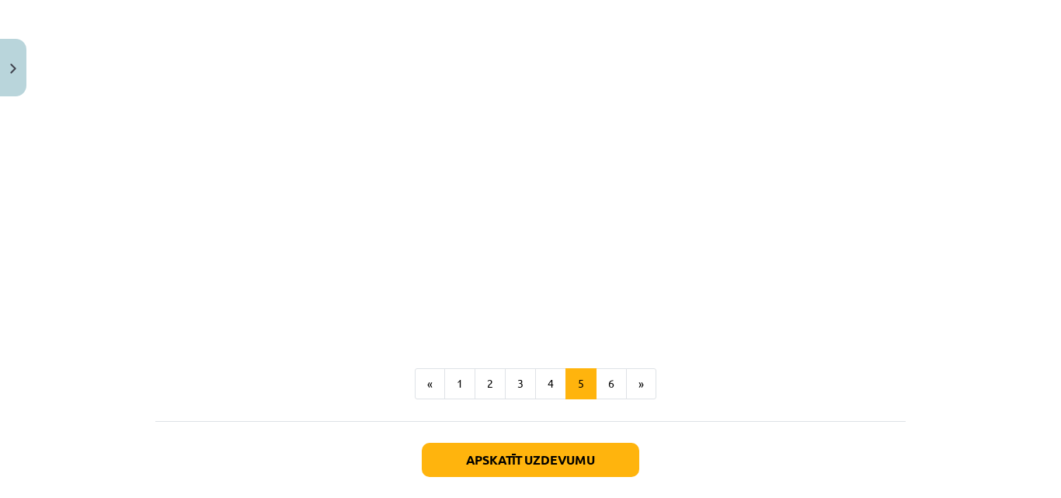
scroll to position [1967, 0]
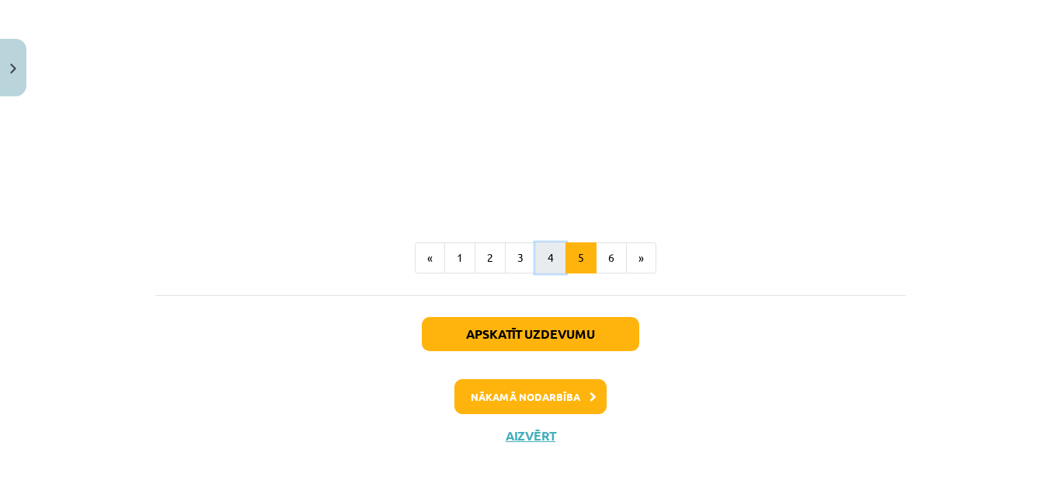
click at [545, 258] on button "4" at bounding box center [550, 257] width 31 height 31
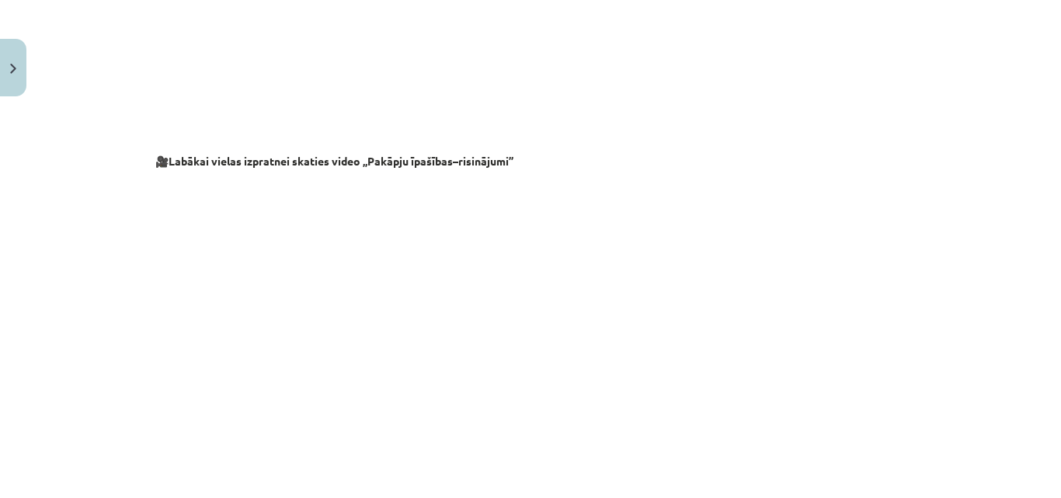
scroll to position [1754, 0]
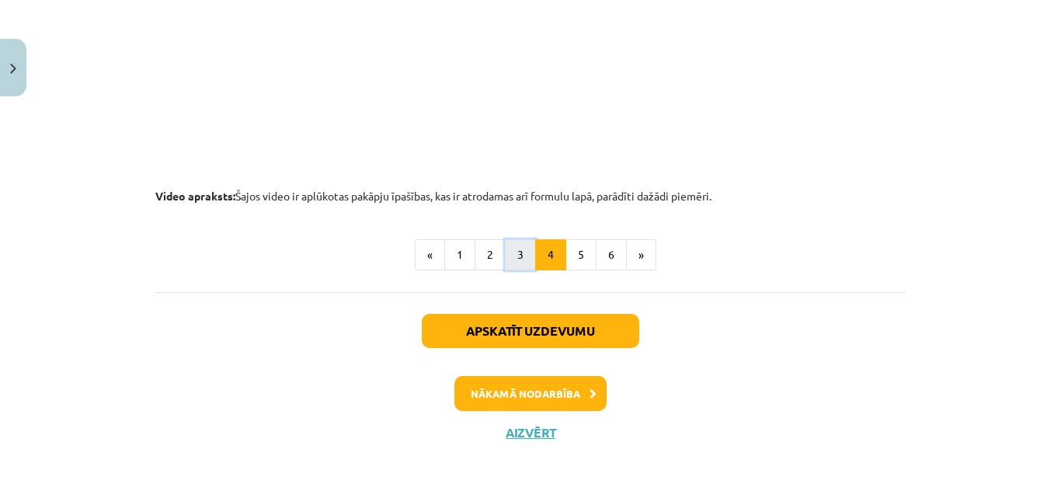
click at [514, 258] on button "3" at bounding box center [520, 254] width 31 height 31
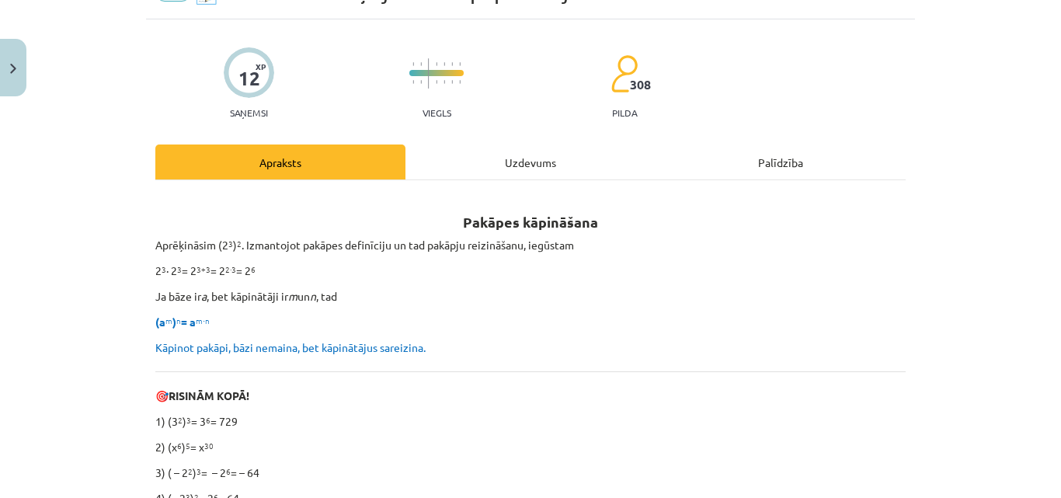
scroll to position [0, 0]
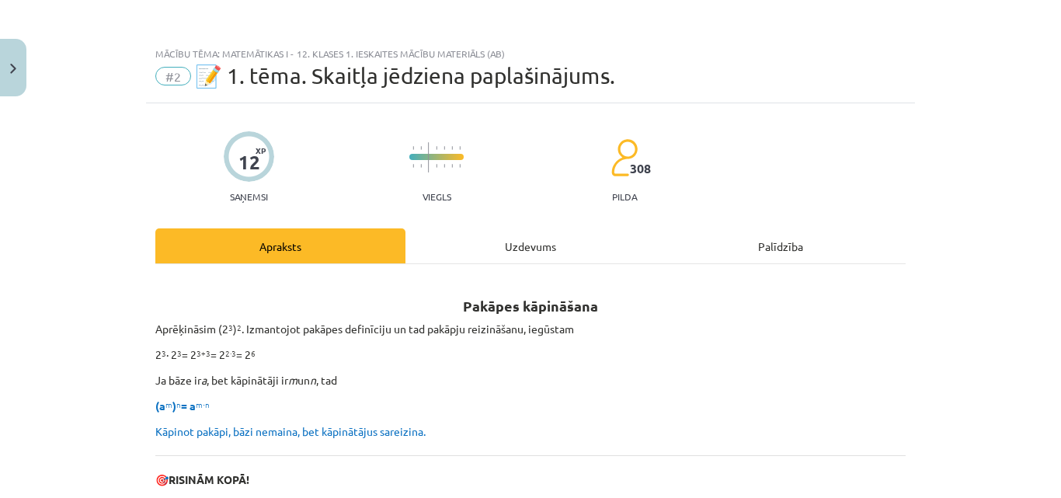
drag, startPoint x: 392, startPoint y: 280, endPoint x: 236, endPoint y: 322, distance: 161.9
